Goal: Register for event/course: Register for event/course

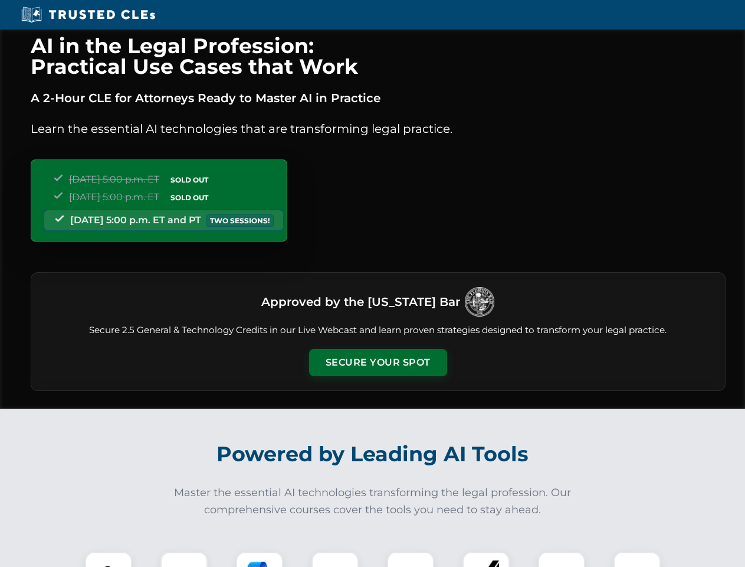
click at [378, 362] on button "Secure Your Spot" at bounding box center [378, 362] width 138 height 27
click at [109, 559] on img at bounding box center [108, 575] width 34 height 34
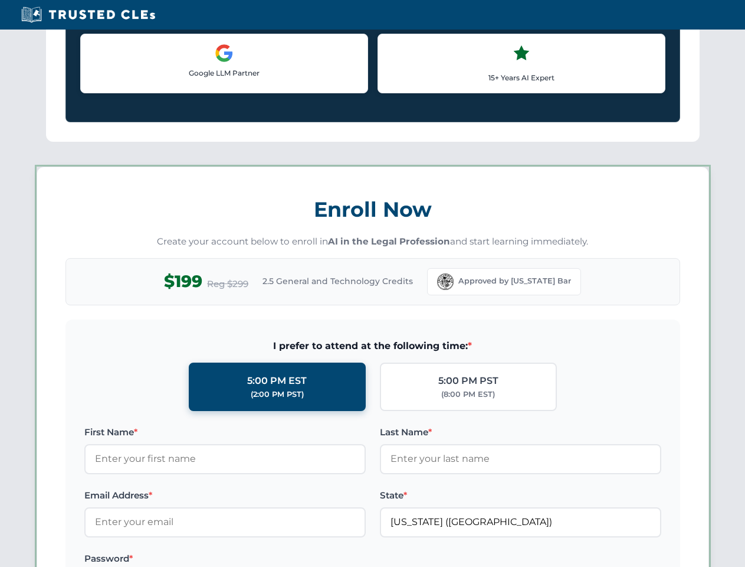
click at [260, 559] on label "Password *" at bounding box center [225, 558] width 282 height 14
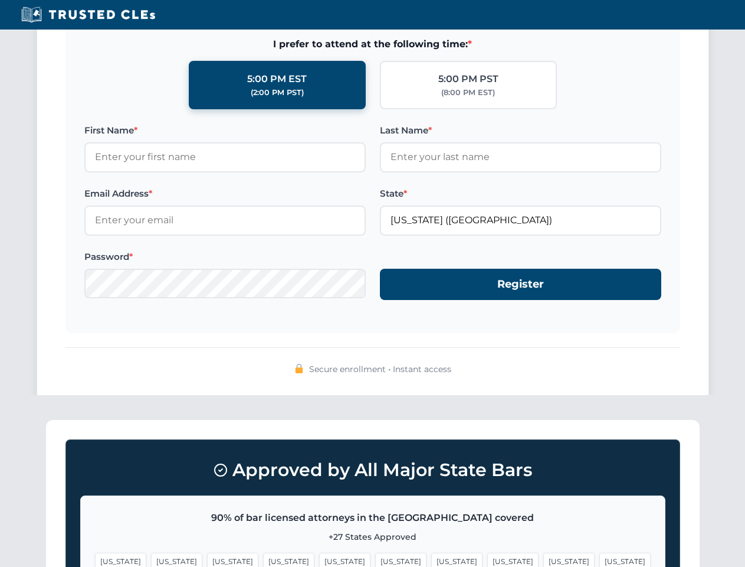
click at [544, 559] on span "[US_STATE]" at bounding box center [569, 560] width 51 height 17
